Goal: Communication & Community: Ask a question

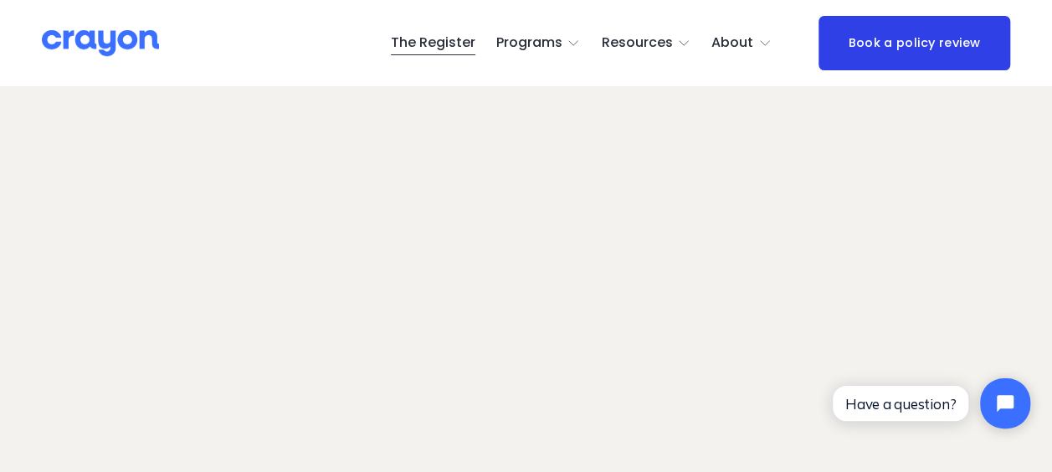
click at [0, 0] on span "Contact Us" at bounding box center [0, 0] width 0 height 0
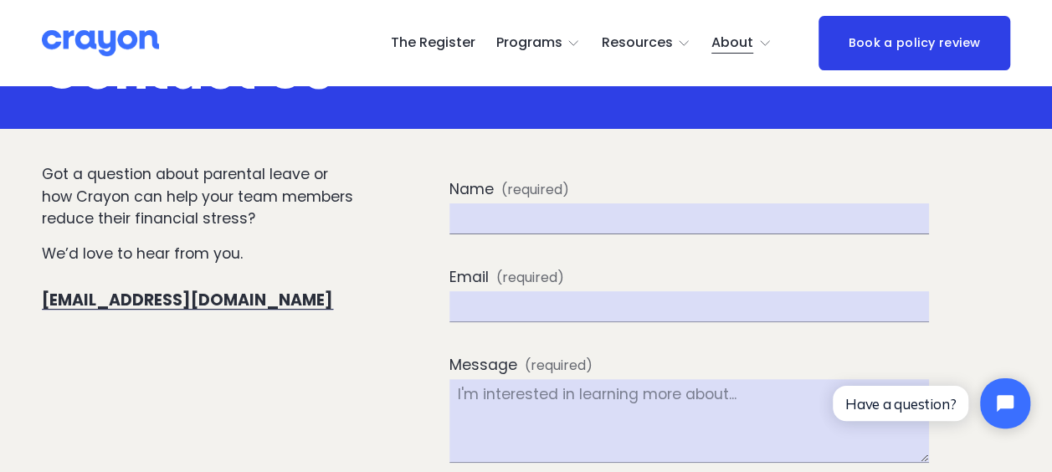
scroll to position [69, 0]
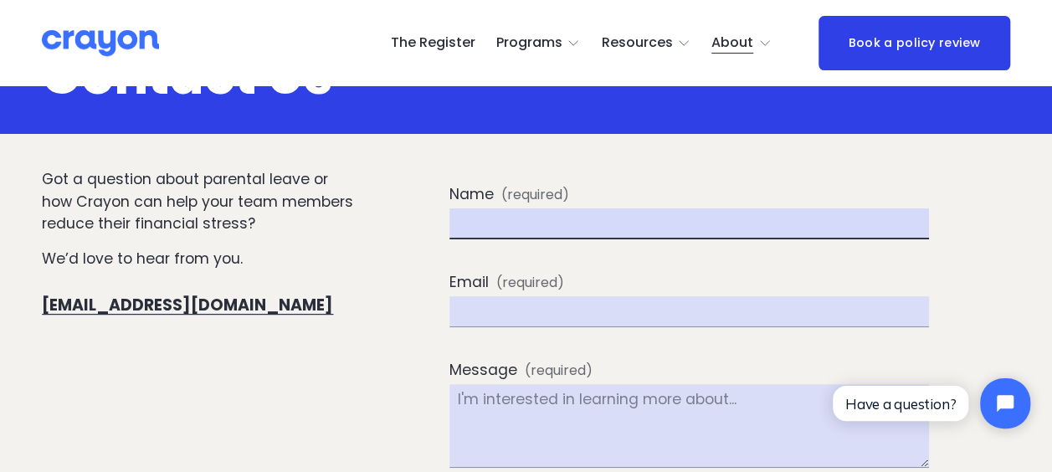
click at [531, 233] on input "Name (required)" at bounding box center [688, 223] width 479 height 31
type input "[PERSON_NAME]"
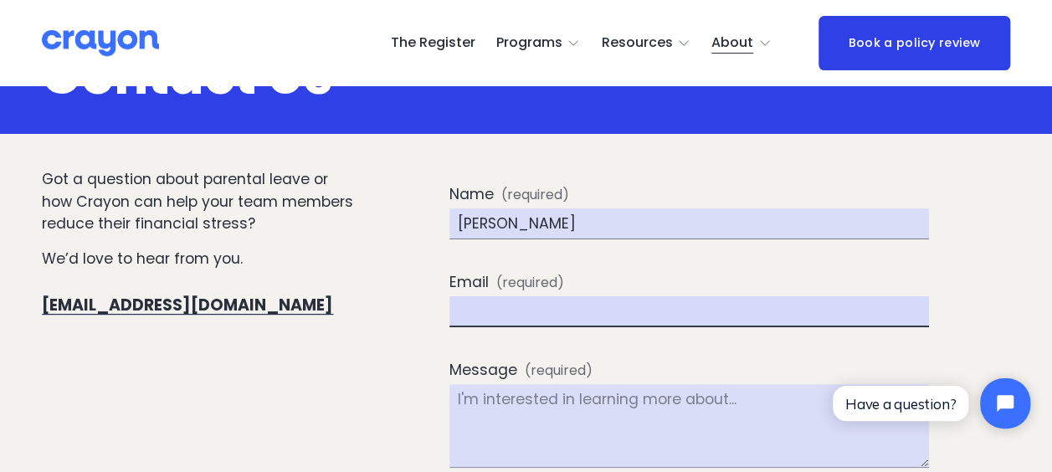
click at [488, 310] on input "Email (required)" at bounding box center [688, 311] width 479 height 31
type input "[PERSON_NAME][EMAIL_ADDRESS][PERSON_NAME][DOMAIN_NAME]"
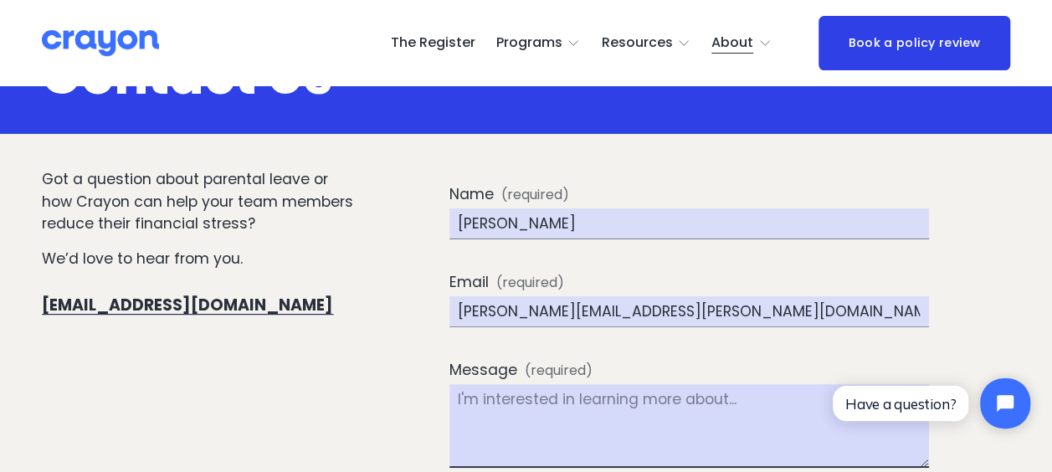
click at [469, 398] on textarea "Message (required)" at bounding box center [688, 426] width 479 height 84
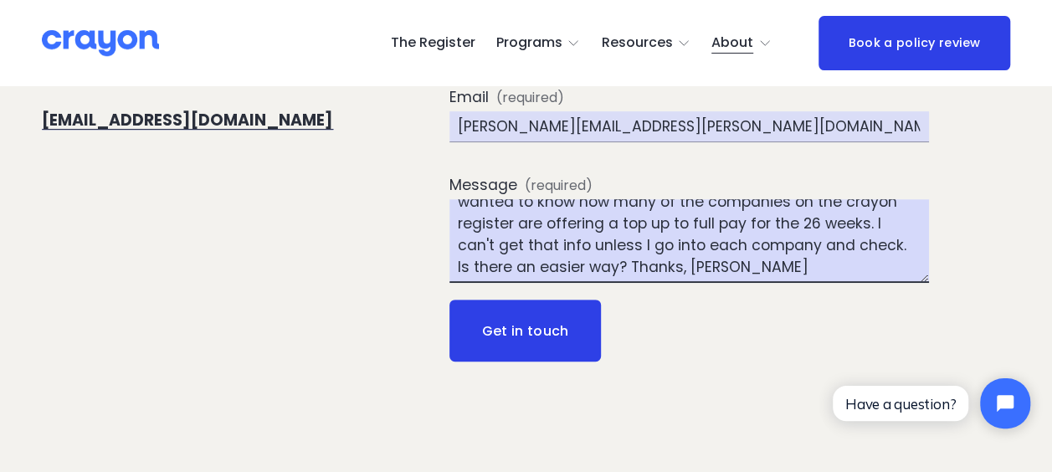
scroll to position [255, 0]
type textarea "Hi there. I'm collating data for our DEI board report and one of the items we w…"
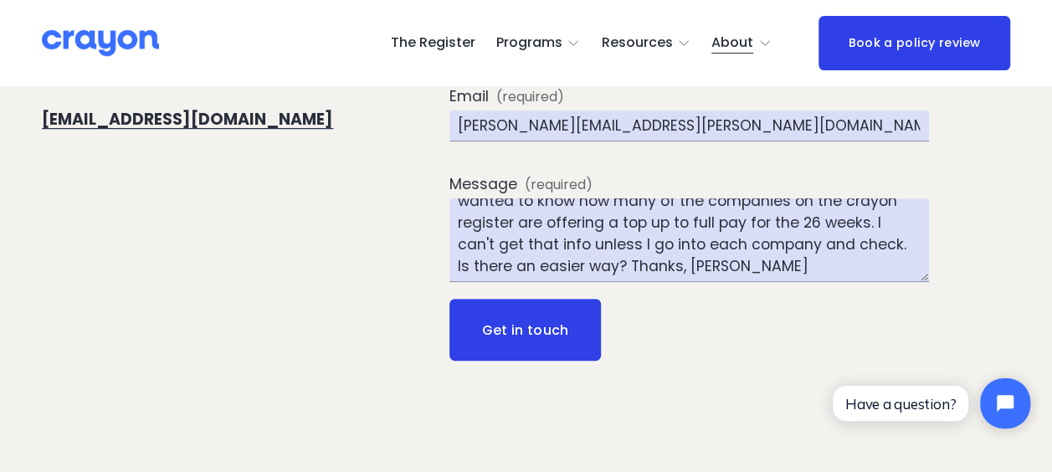
click at [529, 331] on button "Get in touch Get in touch" at bounding box center [524, 330] width 151 height 62
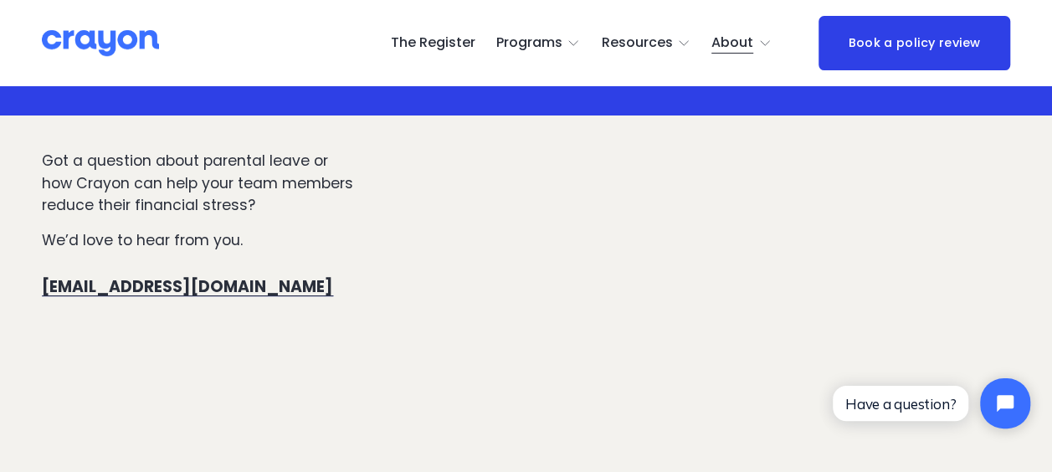
scroll to position [8, 0]
